Goal: Task Accomplishment & Management: Manage account settings

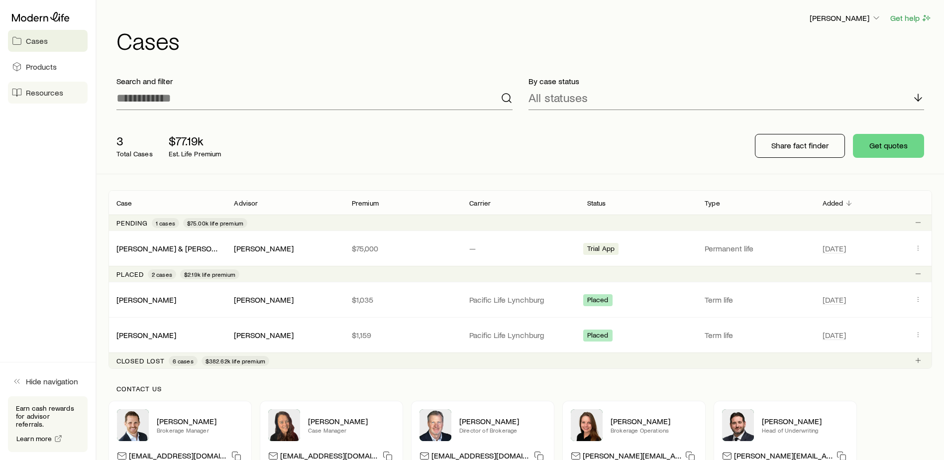
click at [34, 100] on link "Resources" at bounding box center [48, 93] width 80 height 22
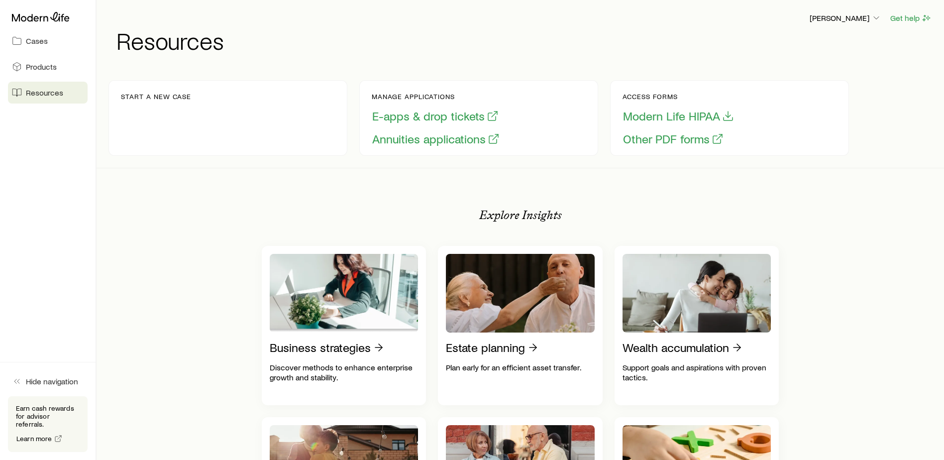
click at [209, 105] on div "Start a new case" at bounding box center [227, 118] width 239 height 76
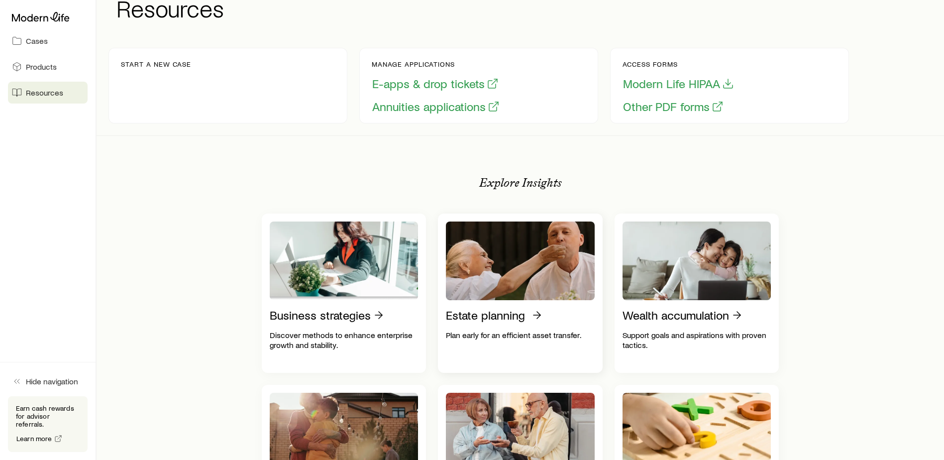
scroll to position [50, 0]
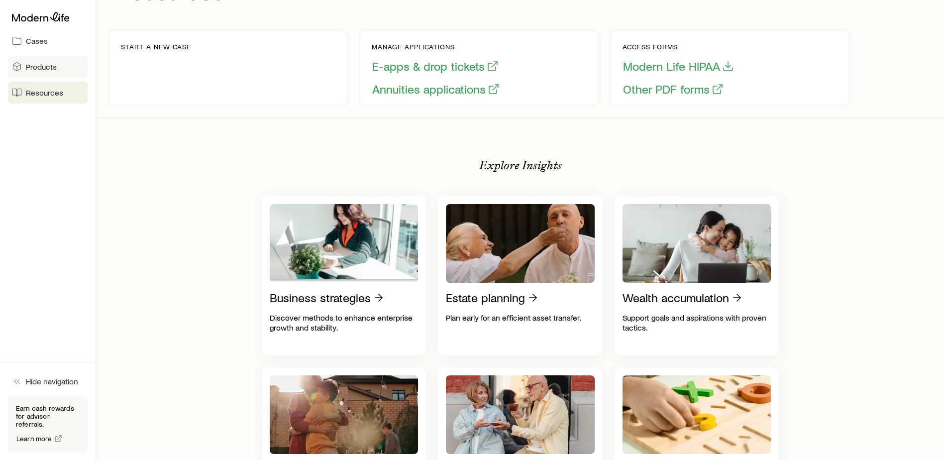
click at [26, 70] on span "Products" at bounding box center [41, 67] width 31 height 10
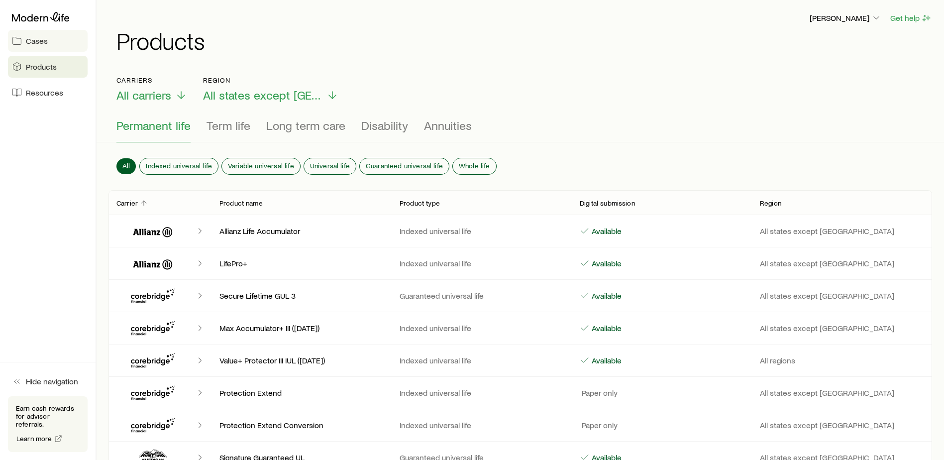
click at [33, 41] on span "Cases" at bounding box center [37, 41] width 22 height 10
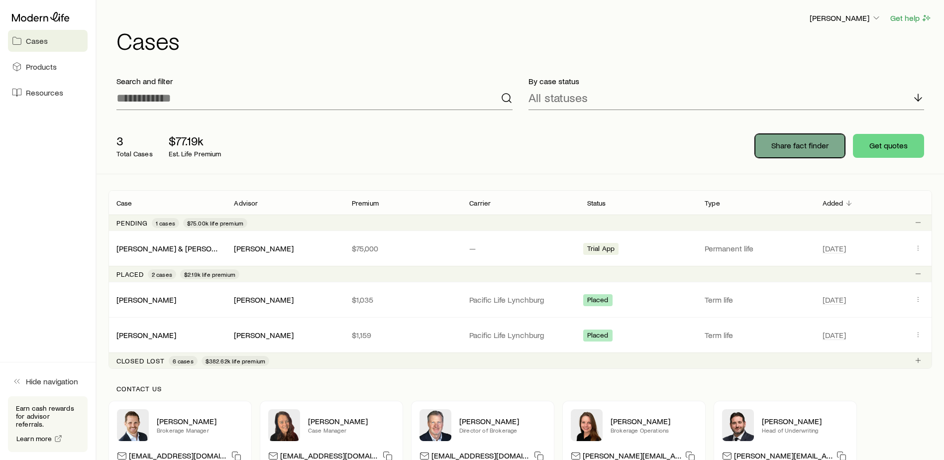
click at [806, 148] on p "Share fact finder" at bounding box center [799, 145] width 57 height 10
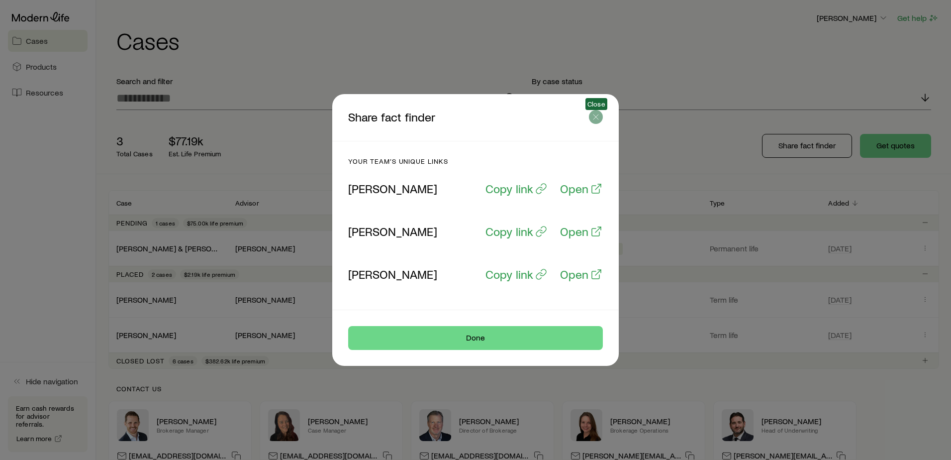
click at [595, 118] on line "button" at bounding box center [595, 116] width 5 height 5
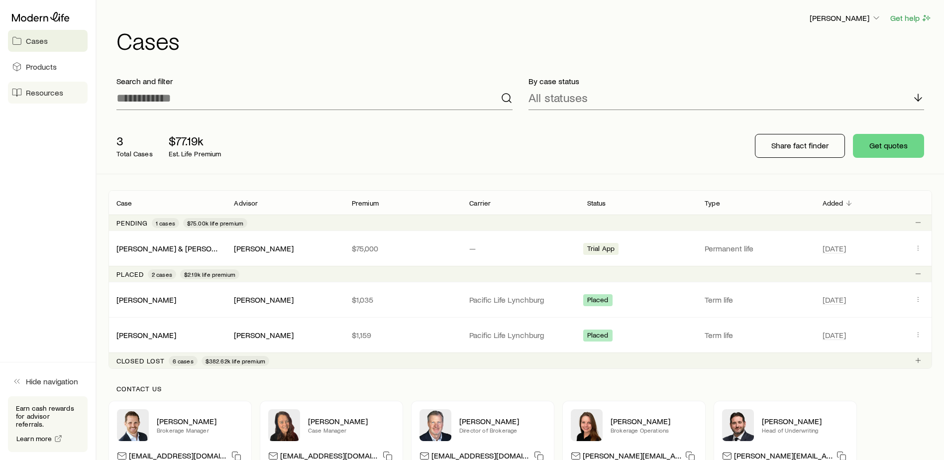
click at [40, 91] on span "Resources" at bounding box center [44, 93] width 37 height 10
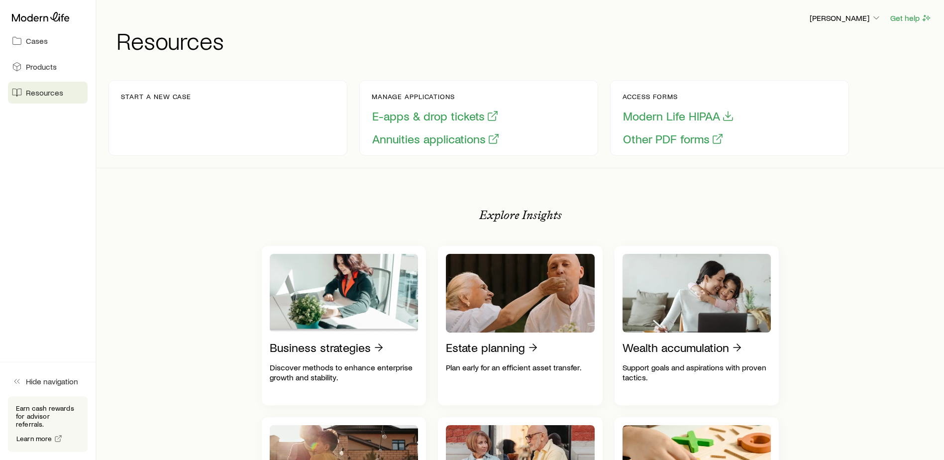
click at [134, 95] on p "Start a new case" at bounding box center [156, 97] width 70 height 8
click at [176, 95] on p "Start a new case" at bounding box center [156, 97] width 70 height 8
click at [33, 39] on span "Cases" at bounding box center [37, 41] width 22 height 10
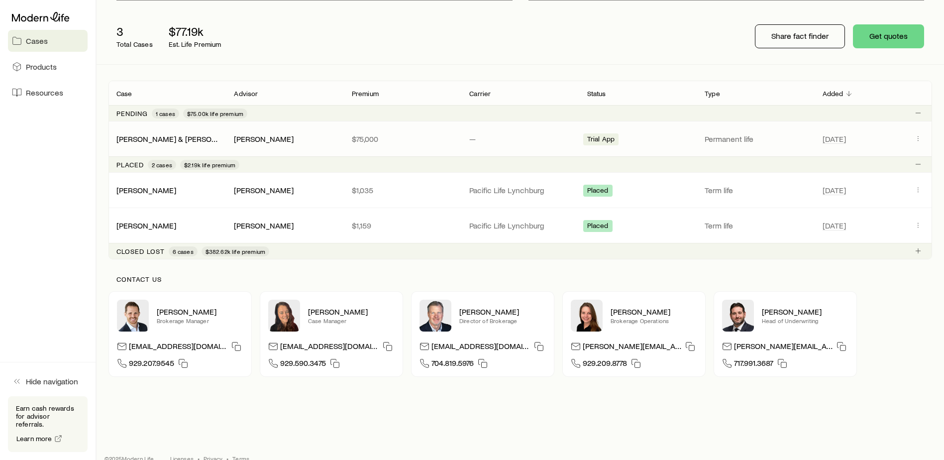
scroll to position [126, 0]
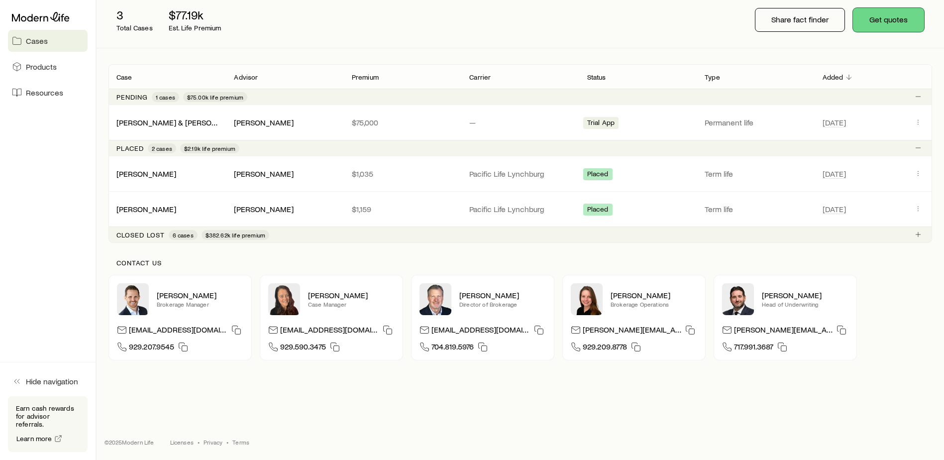
click at [886, 21] on button "Get quotes" at bounding box center [888, 20] width 71 height 24
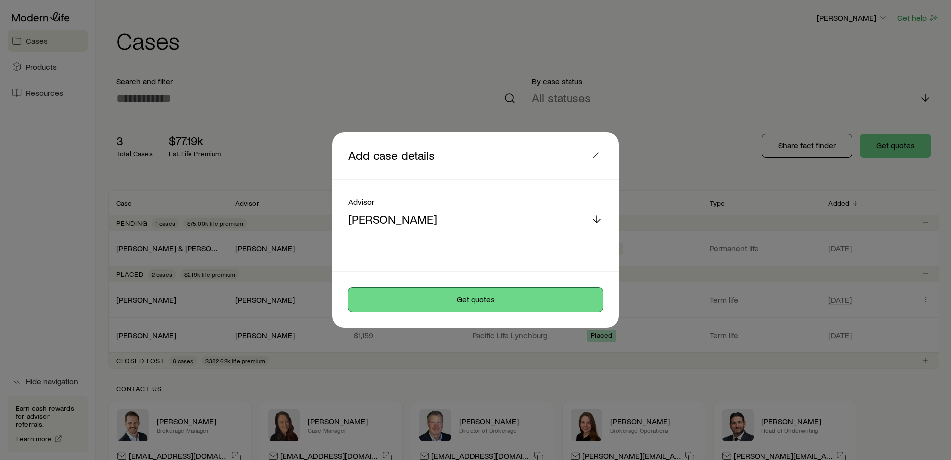
click at [489, 296] on button "Get quotes" at bounding box center [475, 299] width 255 height 24
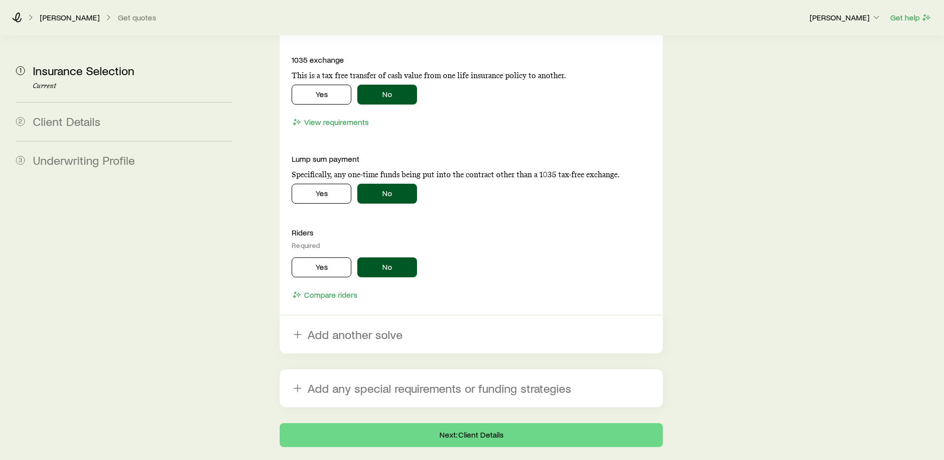
scroll to position [983, 0]
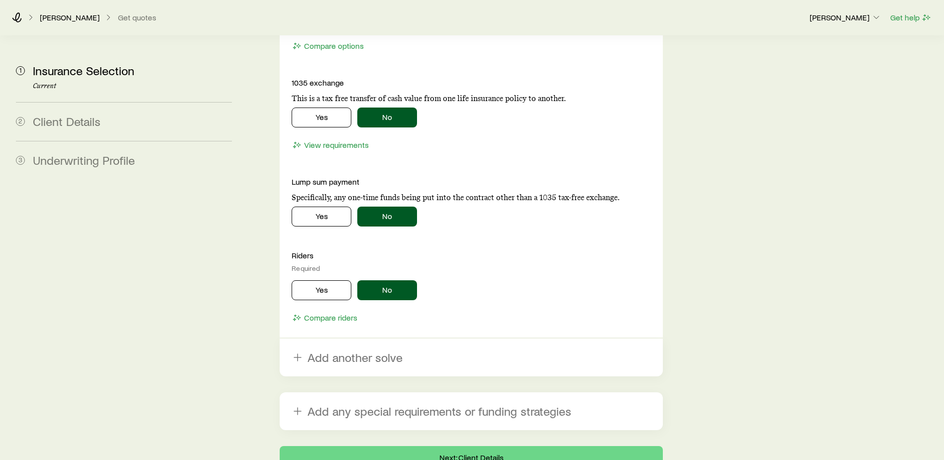
click at [52, 121] on span "Client Details" at bounding box center [67, 121] width 68 height 14
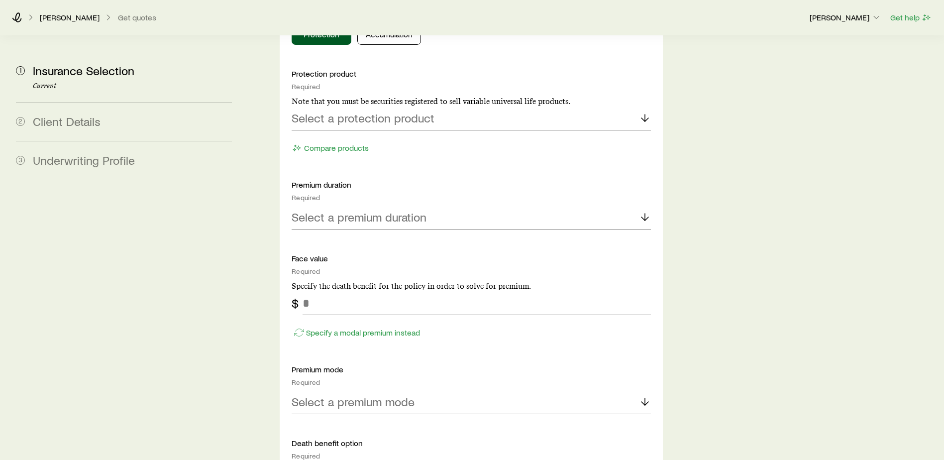
scroll to position [386, 0]
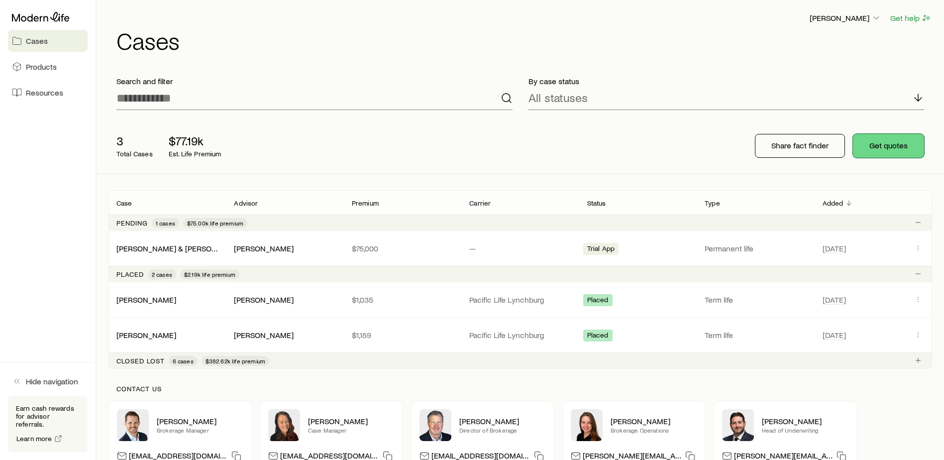
click at [884, 142] on button "Get quotes" at bounding box center [888, 146] width 71 height 24
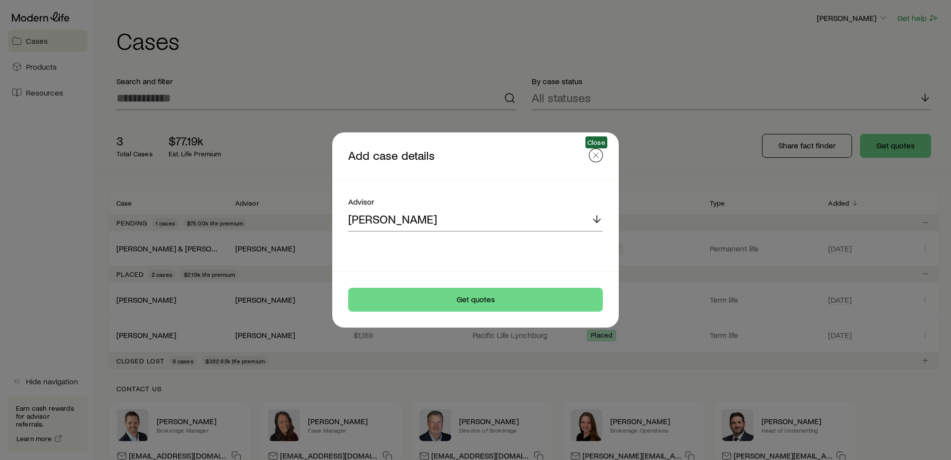
click at [598, 154] on icon "button" at bounding box center [596, 155] width 10 height 10
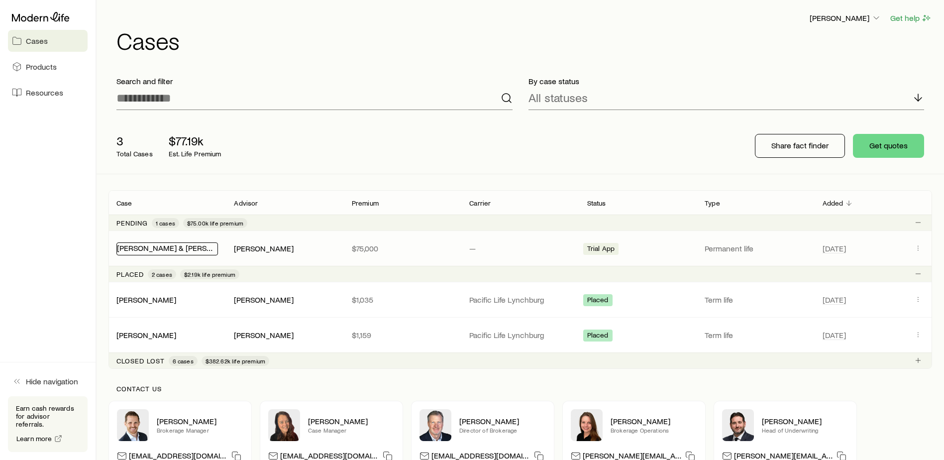
click at [149, 250] on link "[PERSON_NAME] & [PERSON_NAME] +1" at bounding box center [185, 247] width 137 height 9
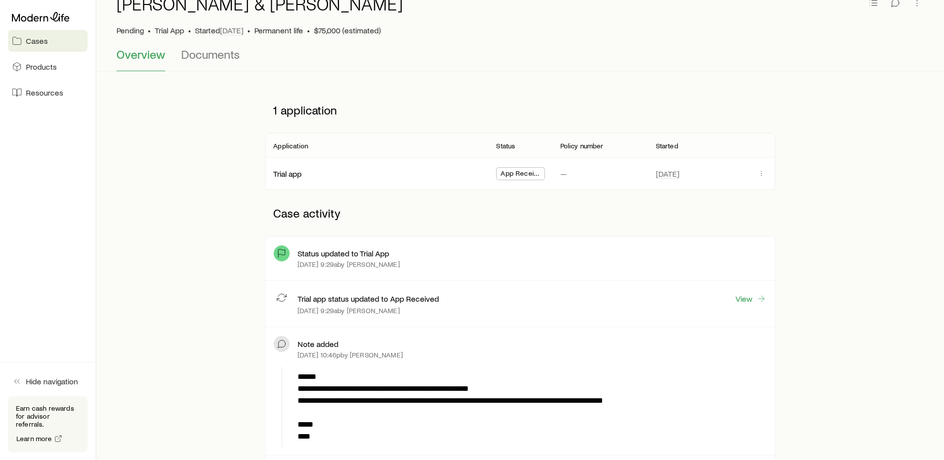
scroll to position [31, 0]
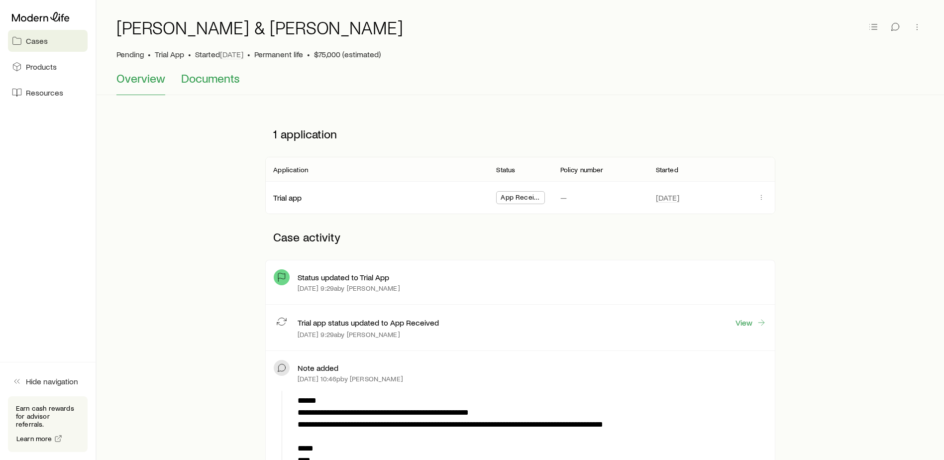
click at [205, 82] on span "Documents" at bounding box center [210, 78] width 59 height 14
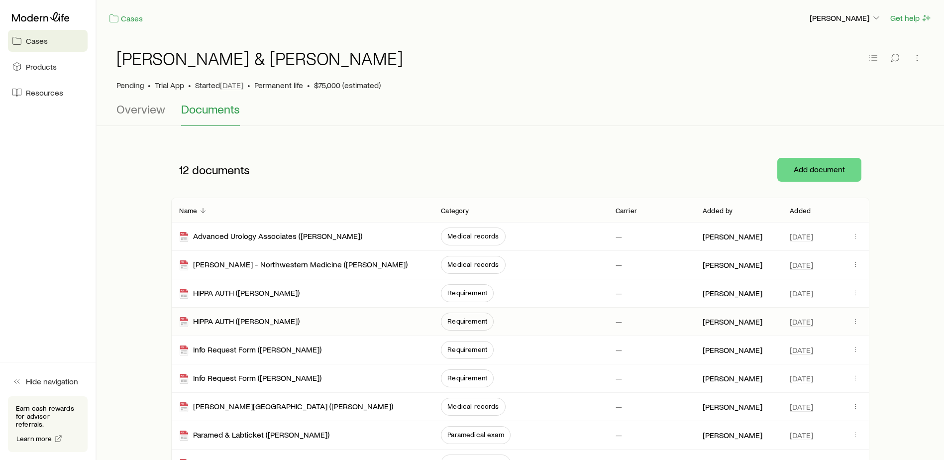
scroll to position [50, 0]
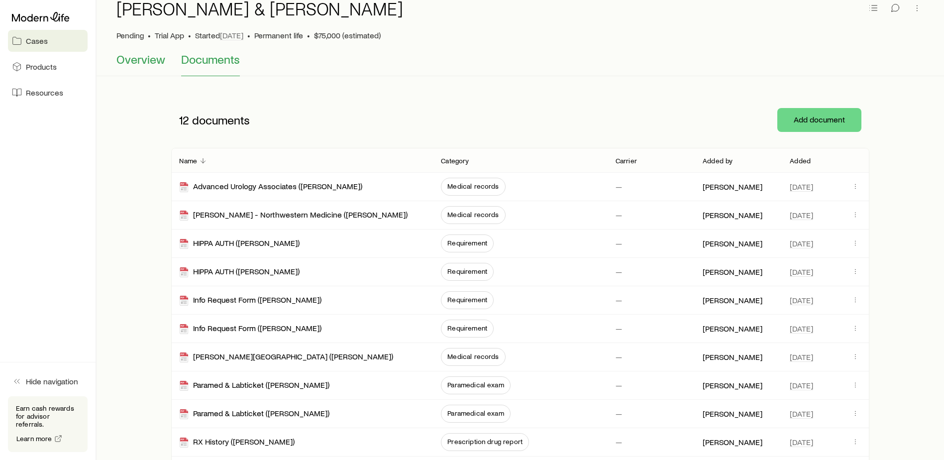
click at [132, 58] on span "Overview" at bounding box center [140, 59] width 49 height 14
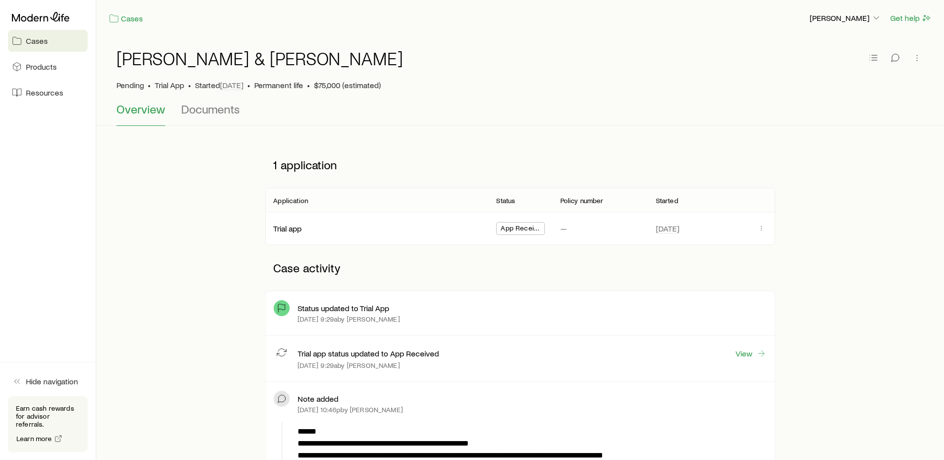
click at [38, 38] on span "Cases" at bounding box center [37, 41] width 22 height 10
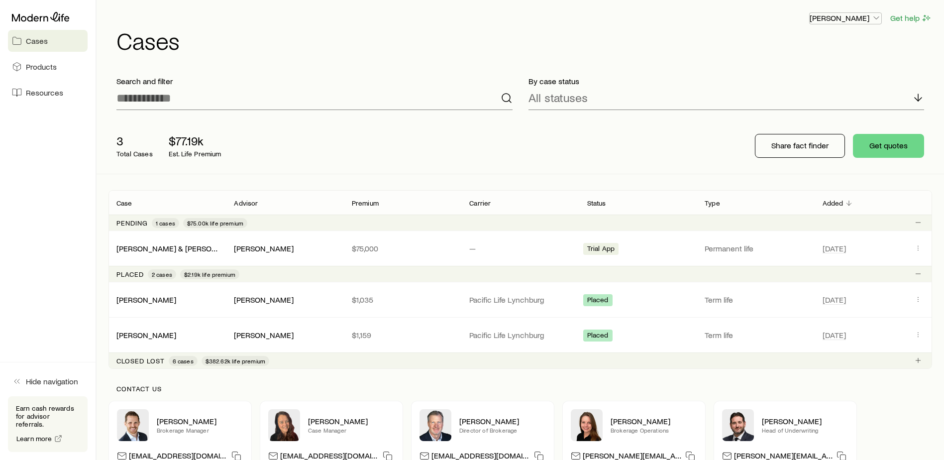
click at [876, 21] on icon "button" at bounding box center [876, 18] width 10 height 10
click at [808, 47] on span "Sign out" at bounding box center [797, 45] width 27 height 10
